Goal: Task Accomplishment & Management: Manage account settings

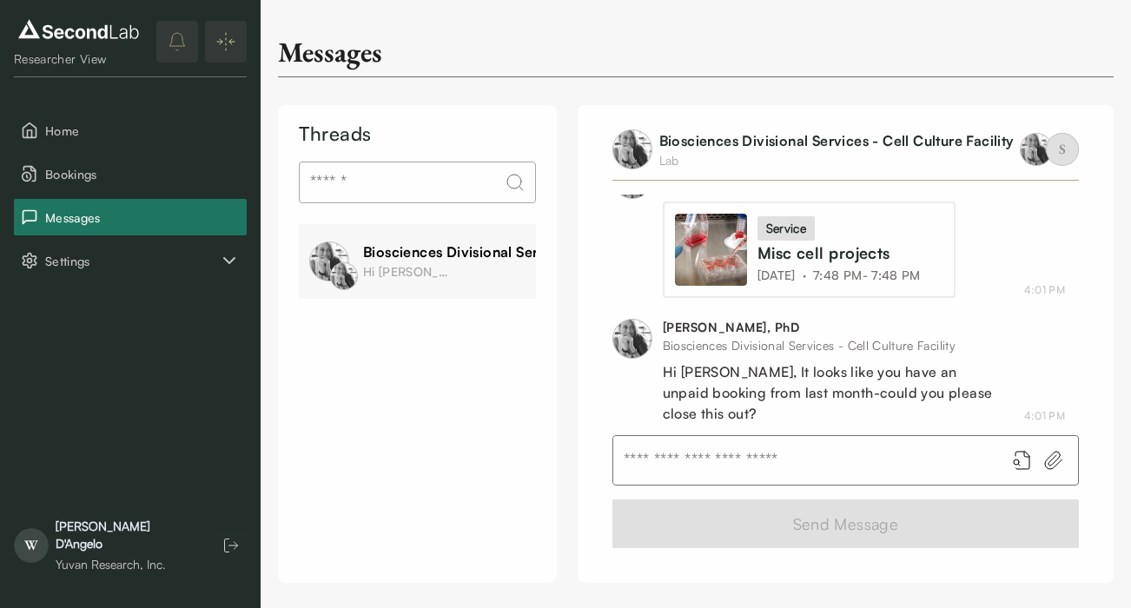
scroll to position [1158, 0]
click at [71, 182] on span "Bookings" at bounding box center [142, 174] width 195 height 18
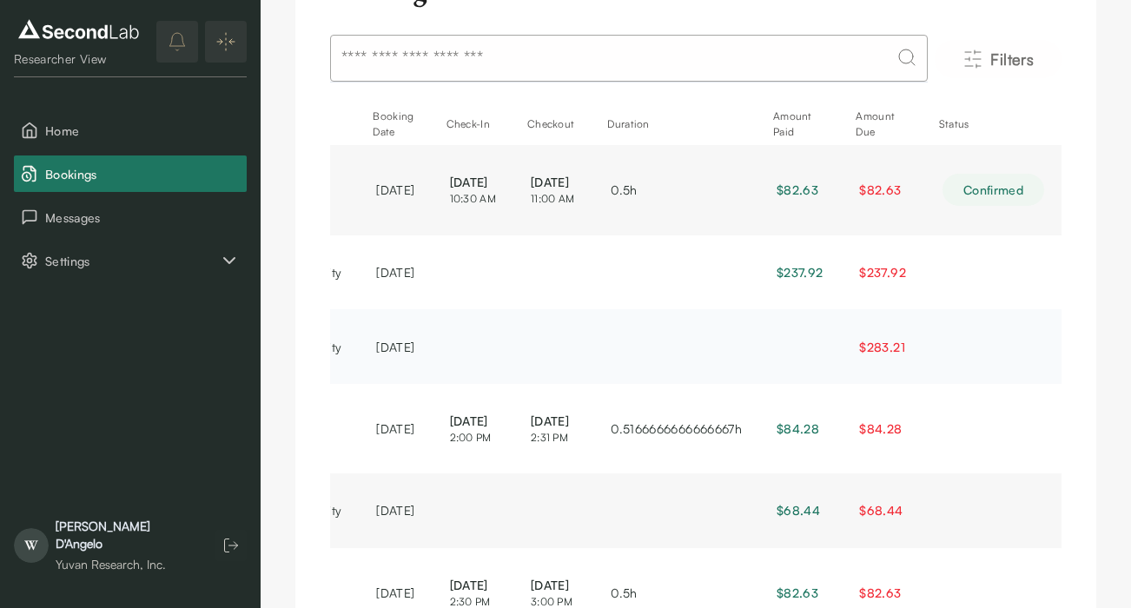
scroll to position [0, 511]
click at [887, 355] on span "$283.21" at bounding box center [881, 347] width 45 height 15
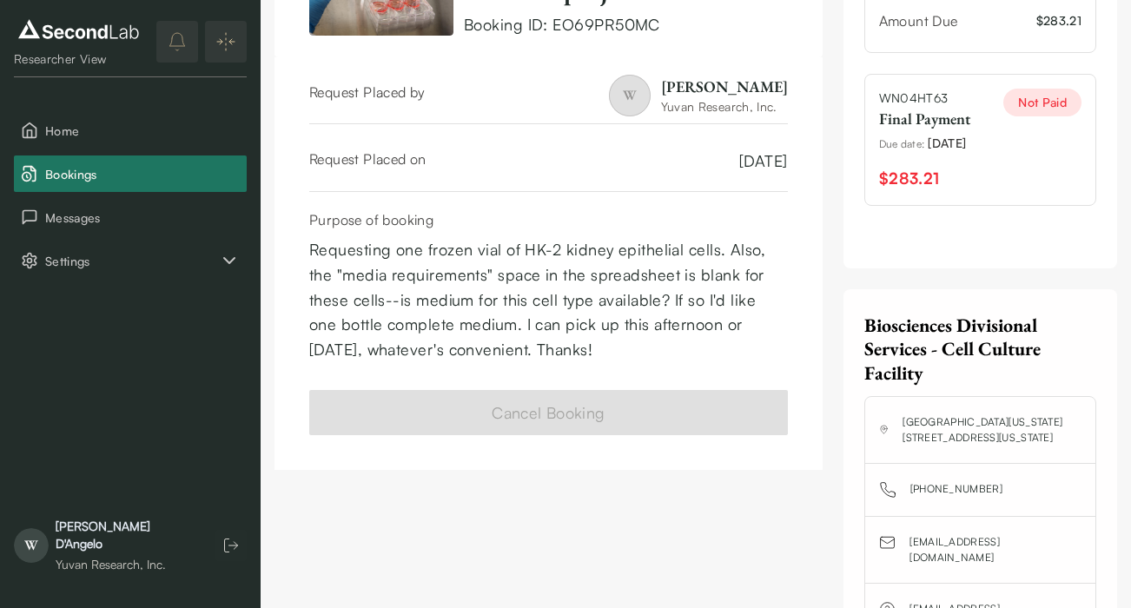
scroll to position [87, 0]
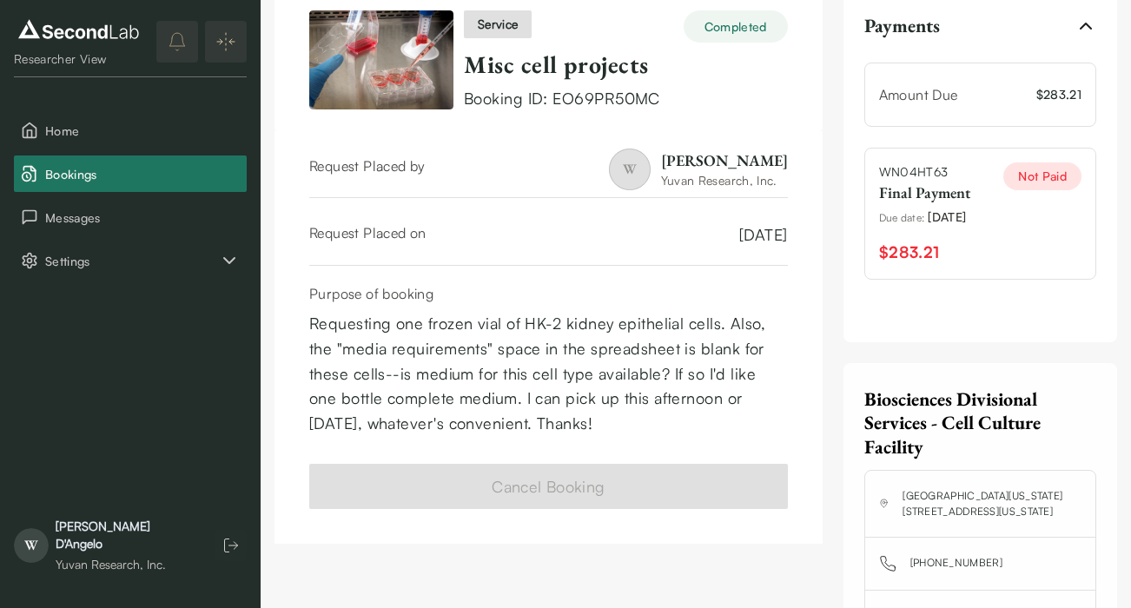
click at [918, 255] on span "$283.21" at bounding box center [909, 252] width 61 height 25
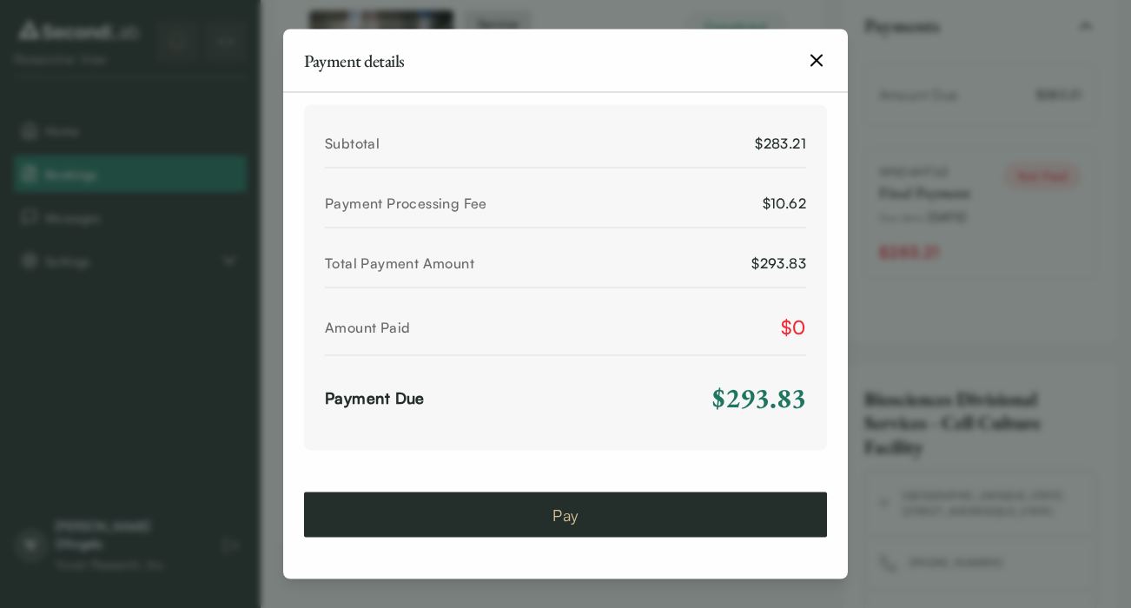
scroll to position [773, 0]
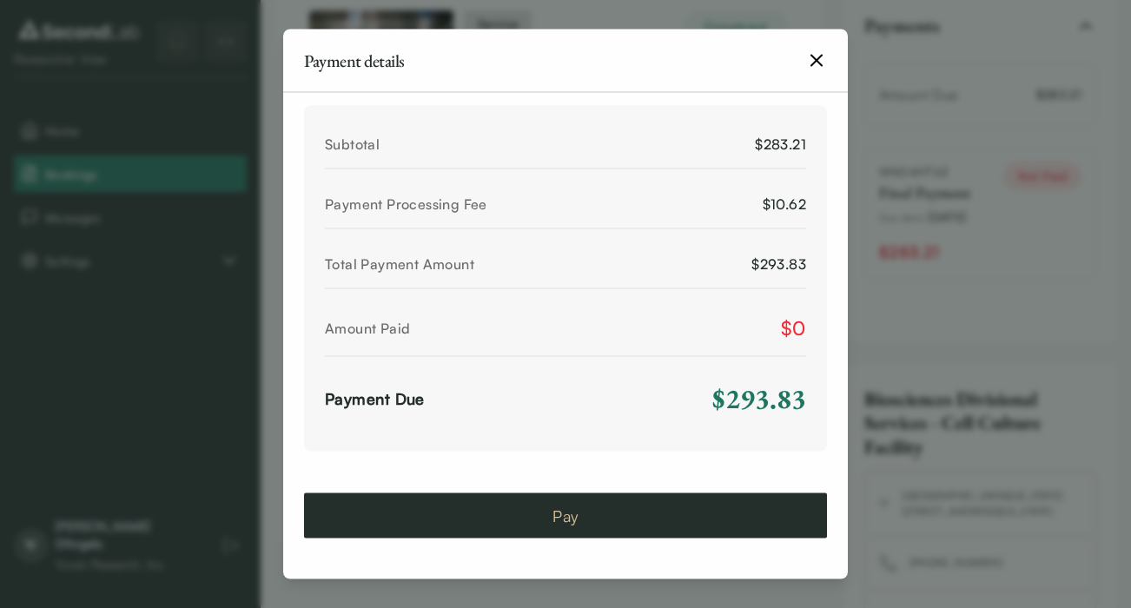
click at [567, 517] on button "Pay" at bounding box center [565, 515] width 523 height 45
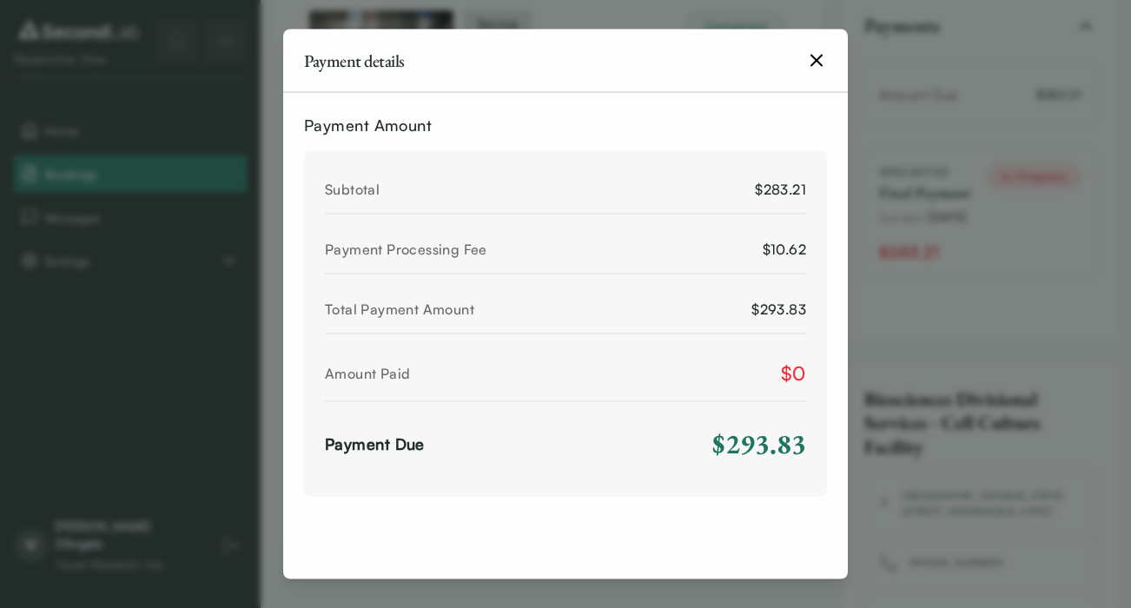
click at [822, 65] on icon "button" at bounding box center [817, 61] width 10 height 10
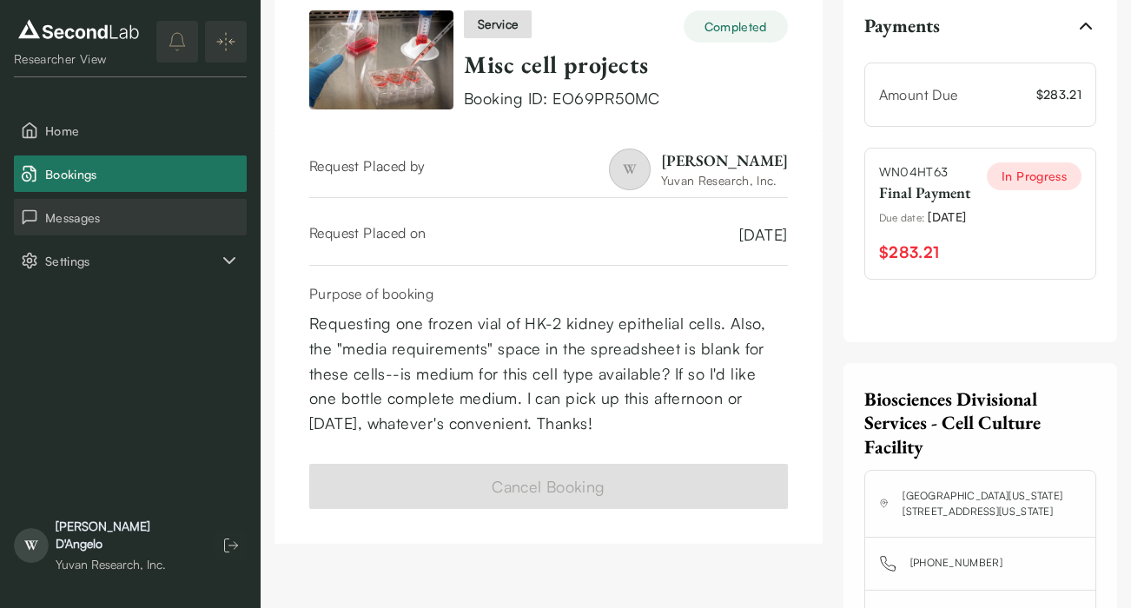
click at [88, 203] on button "Messages" at bounding box center [130, 217] width 233 height 36
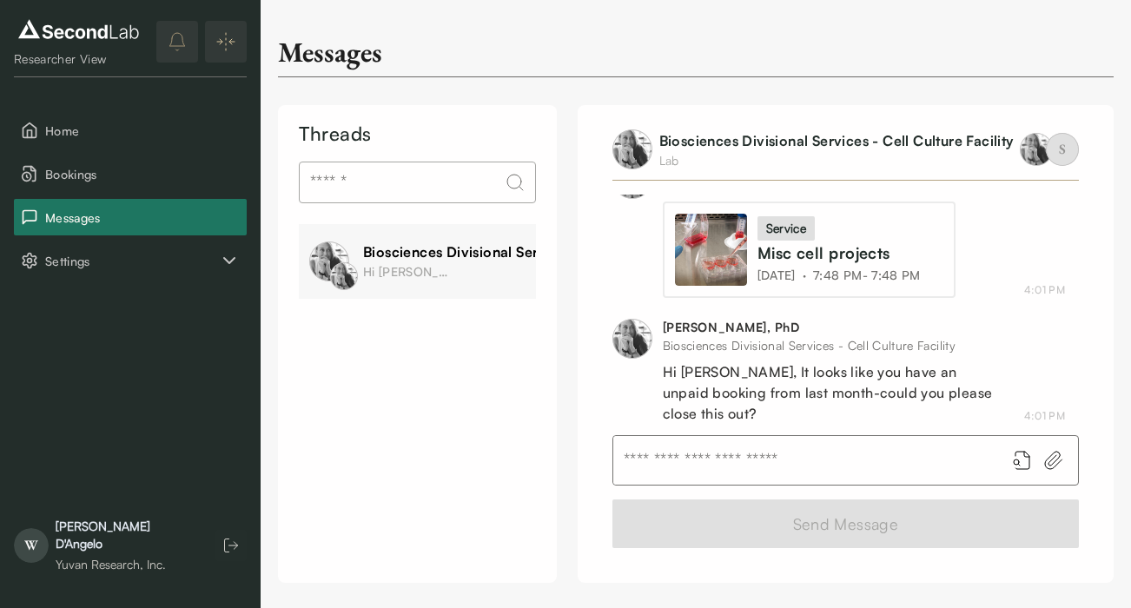
click at [819, 466] on input "text" at bounding box center [803, 460] width 378 height 49
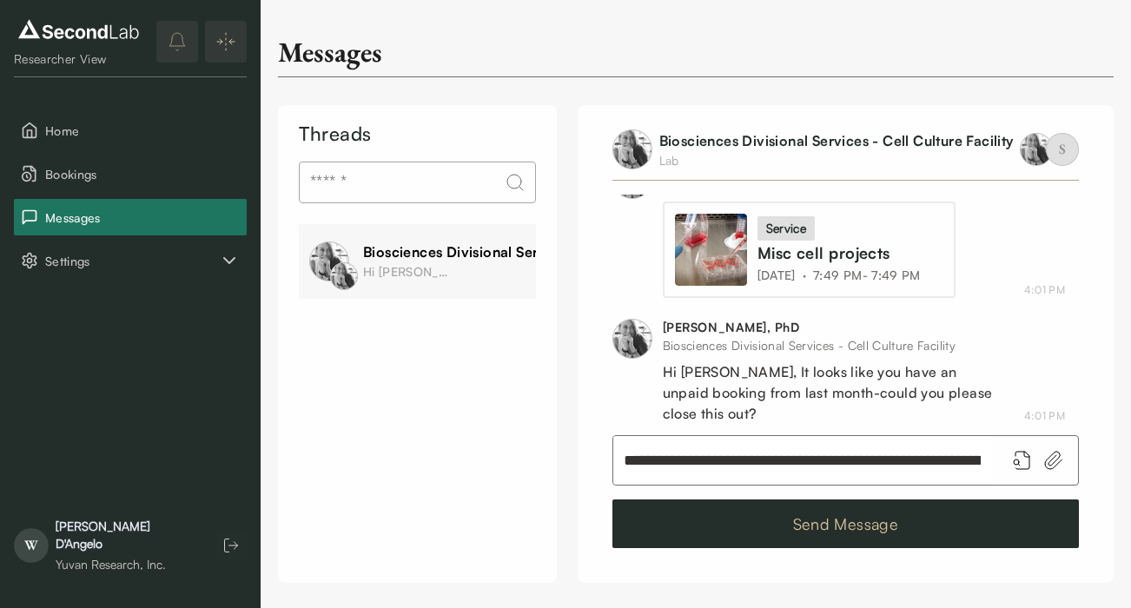
type input "**********"
click at [846, 529] on button "Send Message" at bounding box center [846, 524] width 467 height 49
